Goal: Transaction & Acquisition: Download file/media

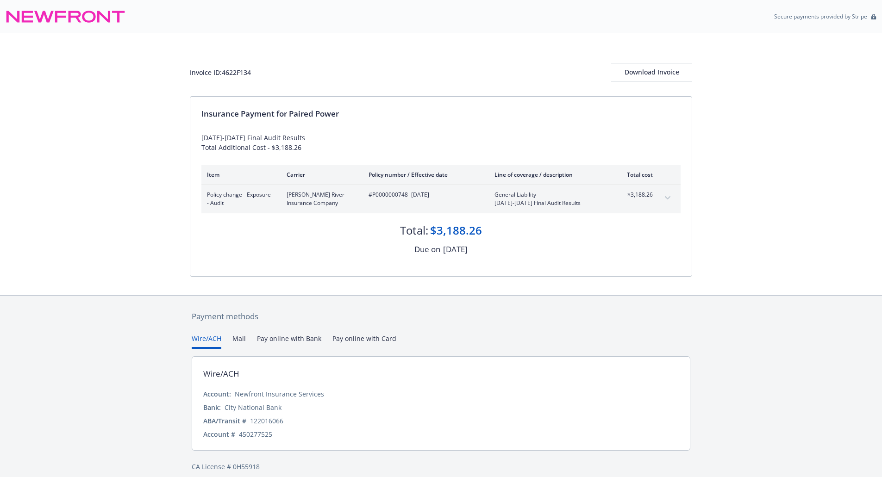
click at [667, 197] on icon "expand content" at bounding box center [668, 198] width 6 height 4
click at [641, 72] on div "Download Invoice" at bounding box center [651, 72] width 81 height 18
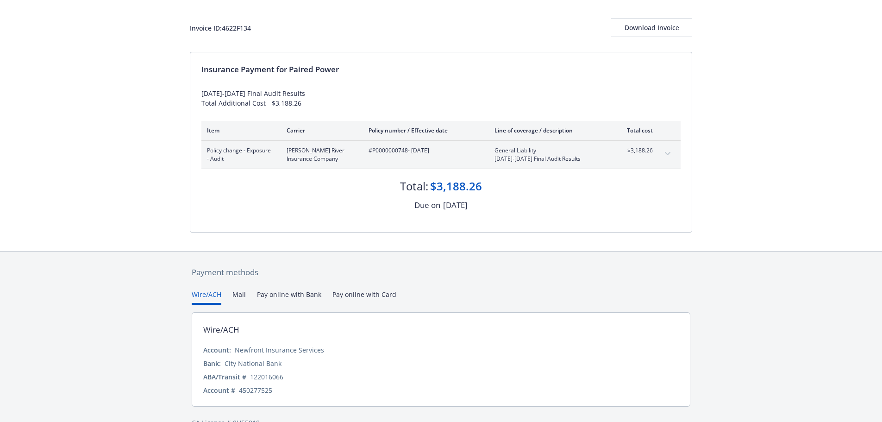
scroll to position [65, 0]
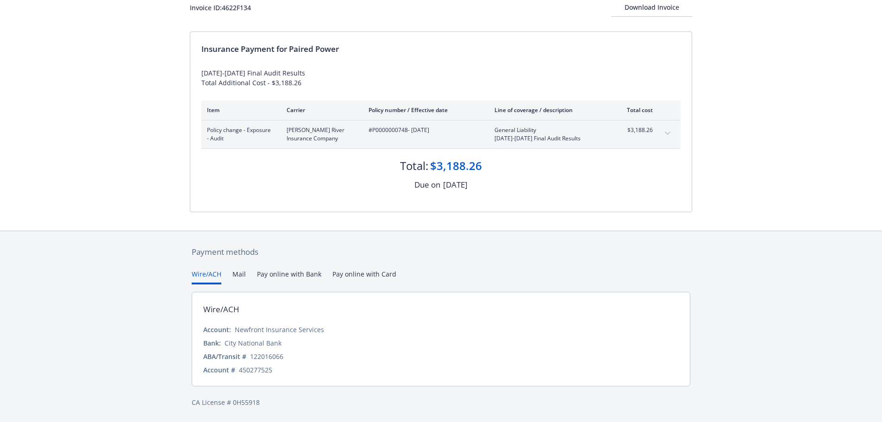
drag, startPoint x: 445, startPoint y: 129, endPoint x: 364, endPoint y: 130, distance: 81.0
click at [364, 130] on div "Policy change - Exposure - Audit James River Insurance Company #P0000000748 - 0…" at bounding box center [430, 134] width 446 height 17
copy span "#P0000000748 - 05/01/2024"
